Goal: Complete application form

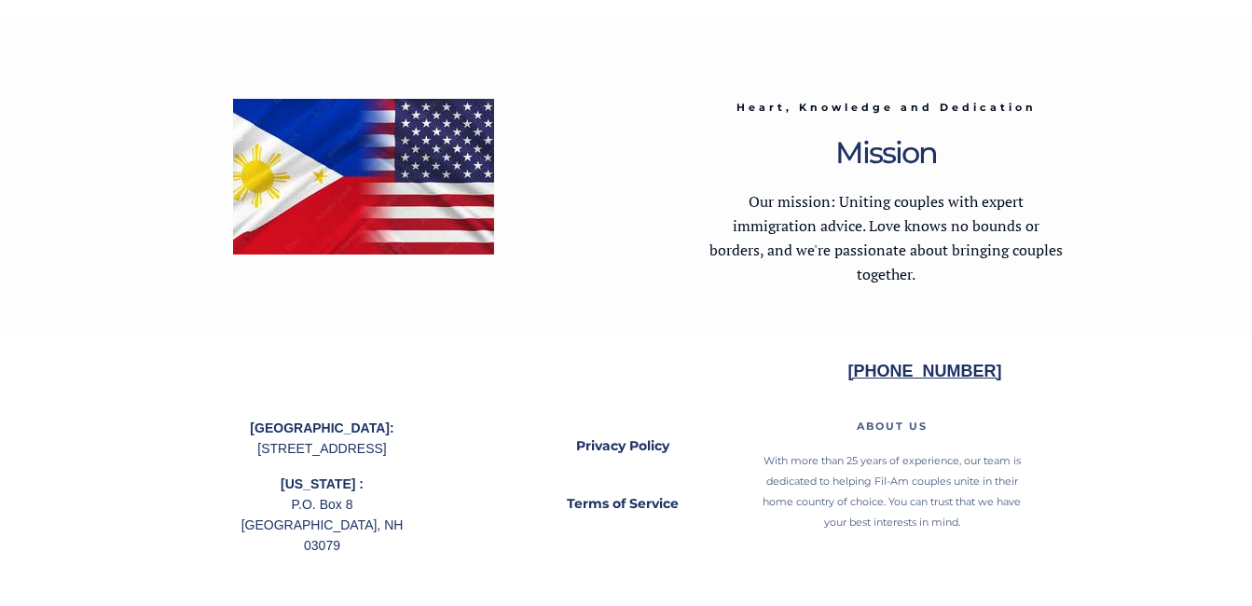
scroll to position [3876, 0]
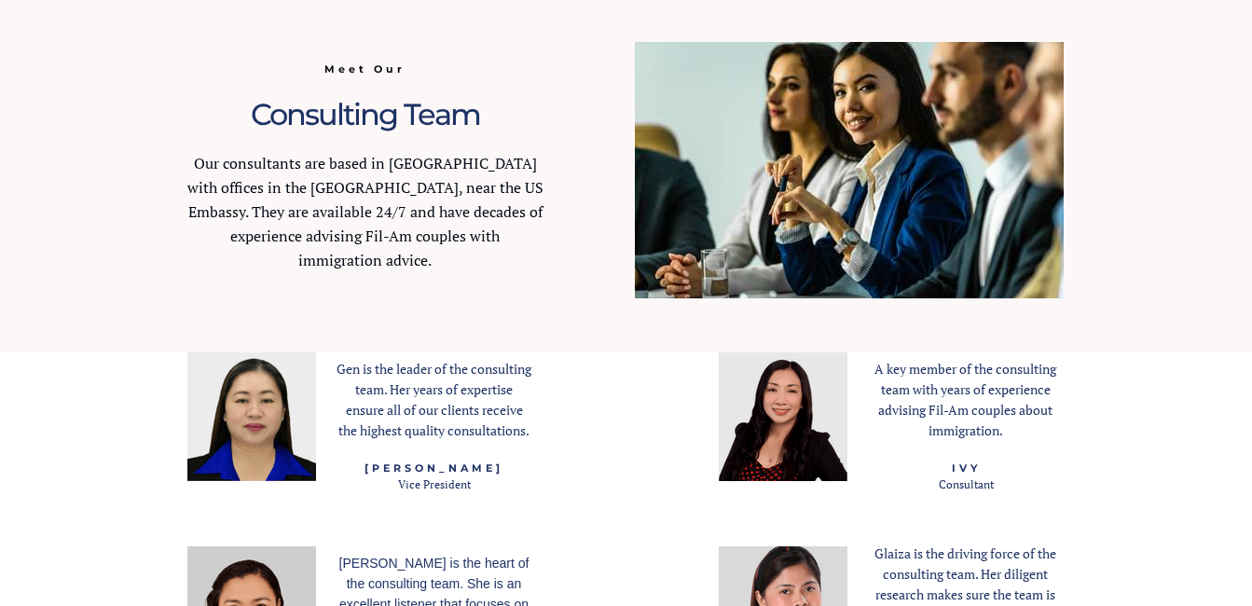
scroll to position [2237, 0]
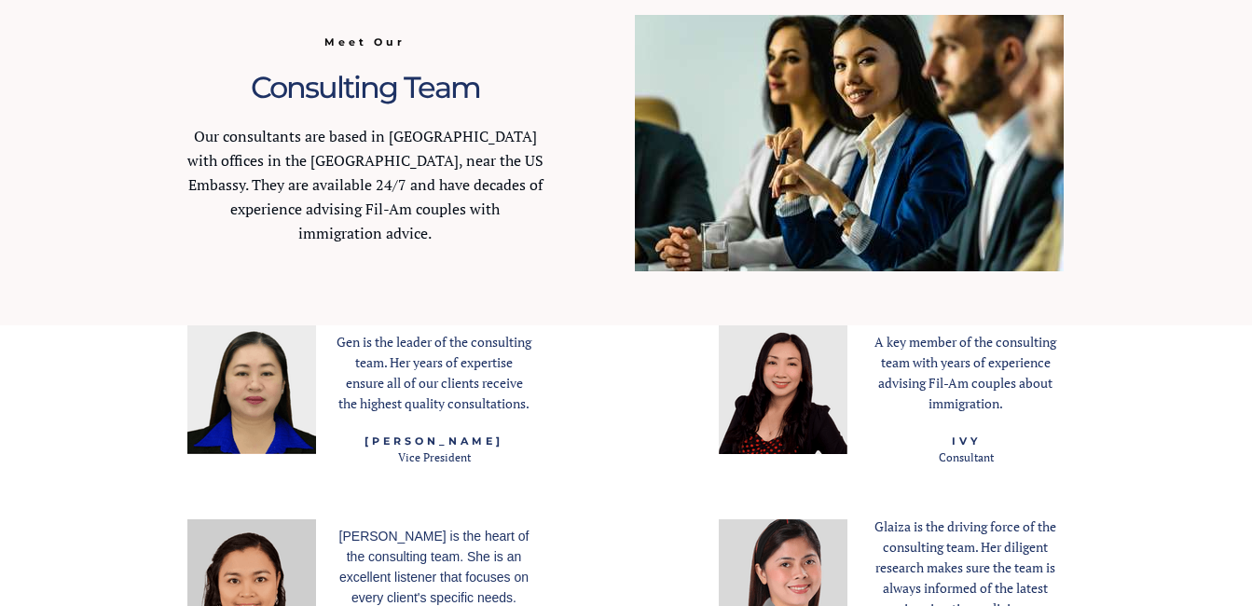
click at [785, 124] on img at bounding box center [849, 143] width 429 height 256
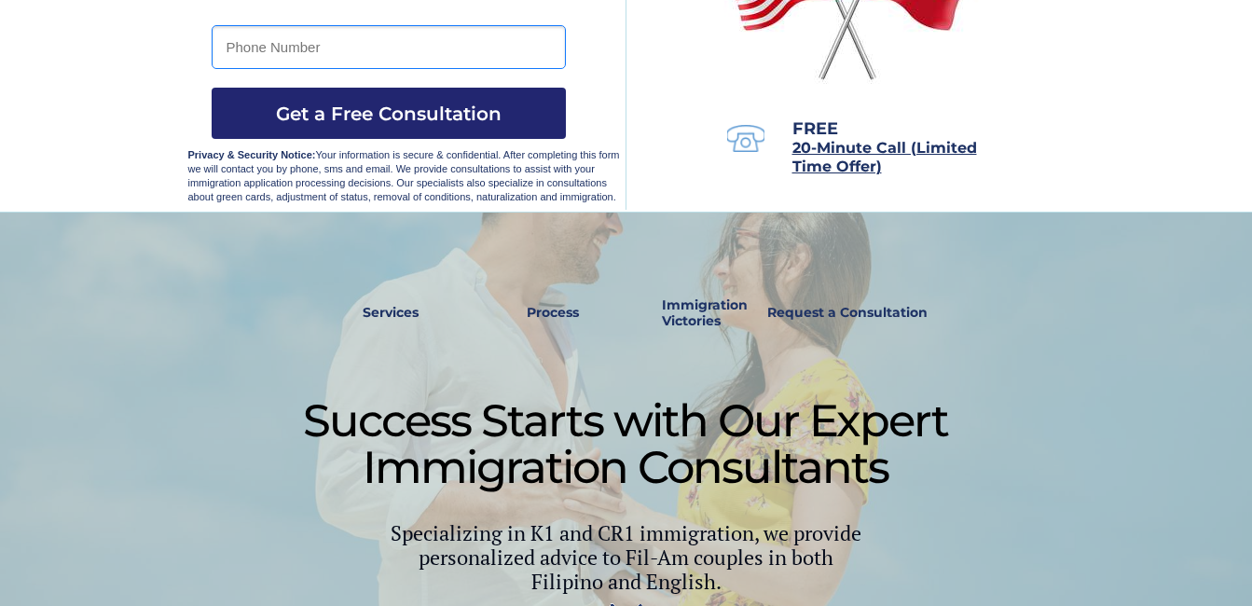
scroll to position [466, 0]
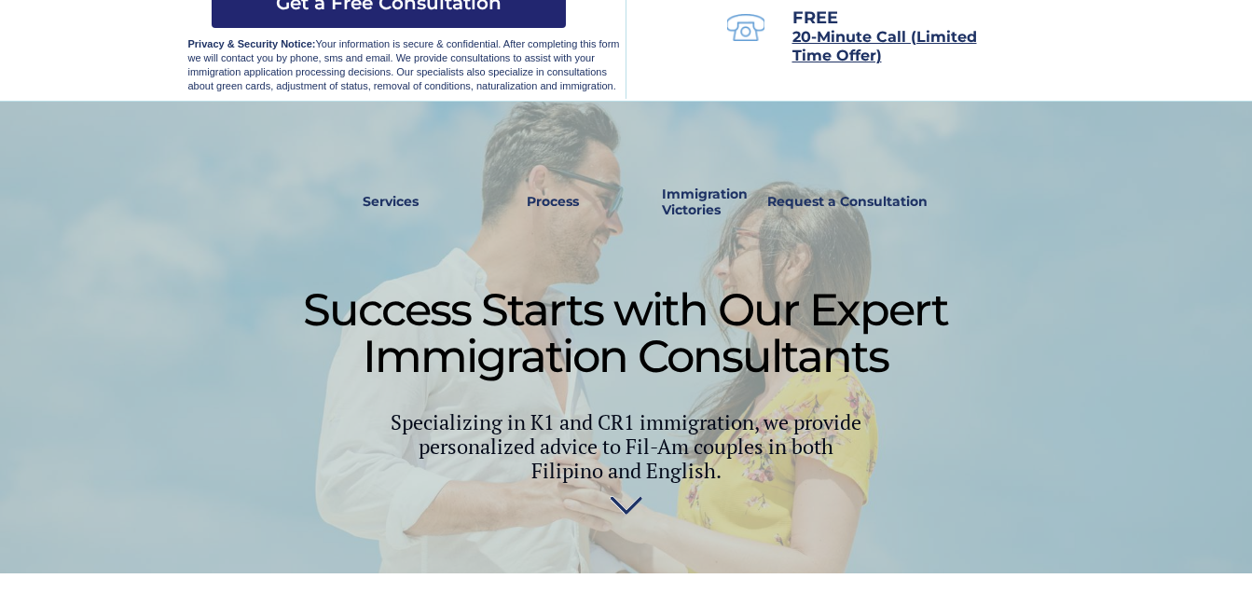
click at [965, 312] on div at bounding box center [626, 338] width 876 height 472
click at [964, 312] on div at bounding box center [626, 338] width 876 height 472
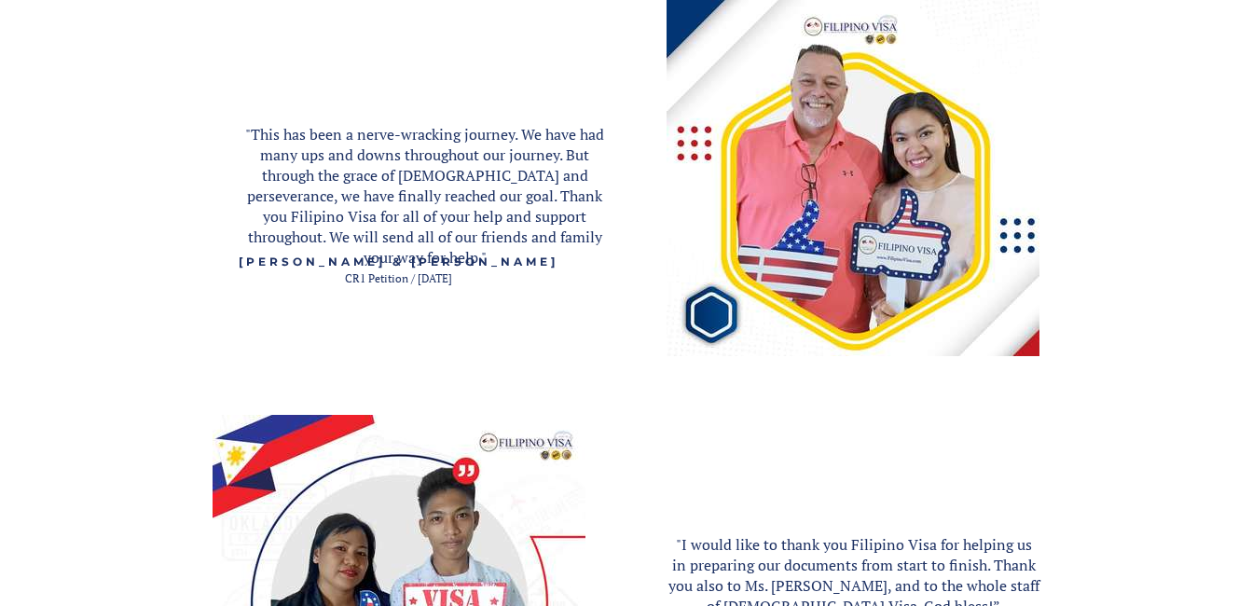
scroll to position [2610, 0]
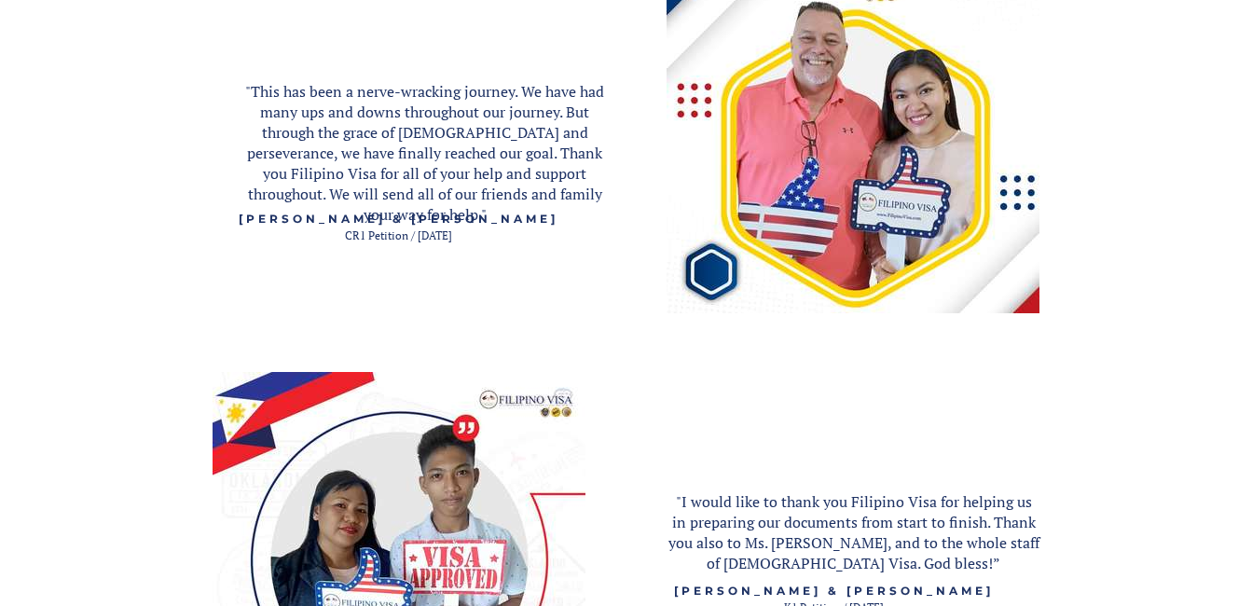
click at [806, 186] on img at bounding box center [853, 134] width 373 height 357
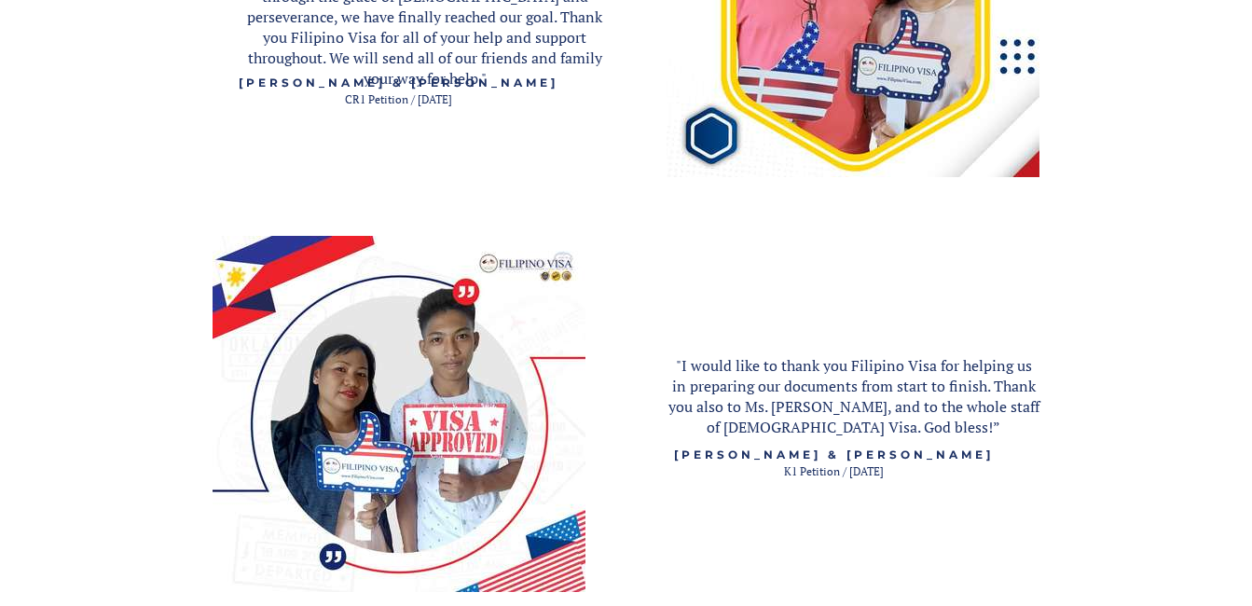
scroll to position [2704, 0]
